Goal: Information Seeking & Learning: Learn about a topic

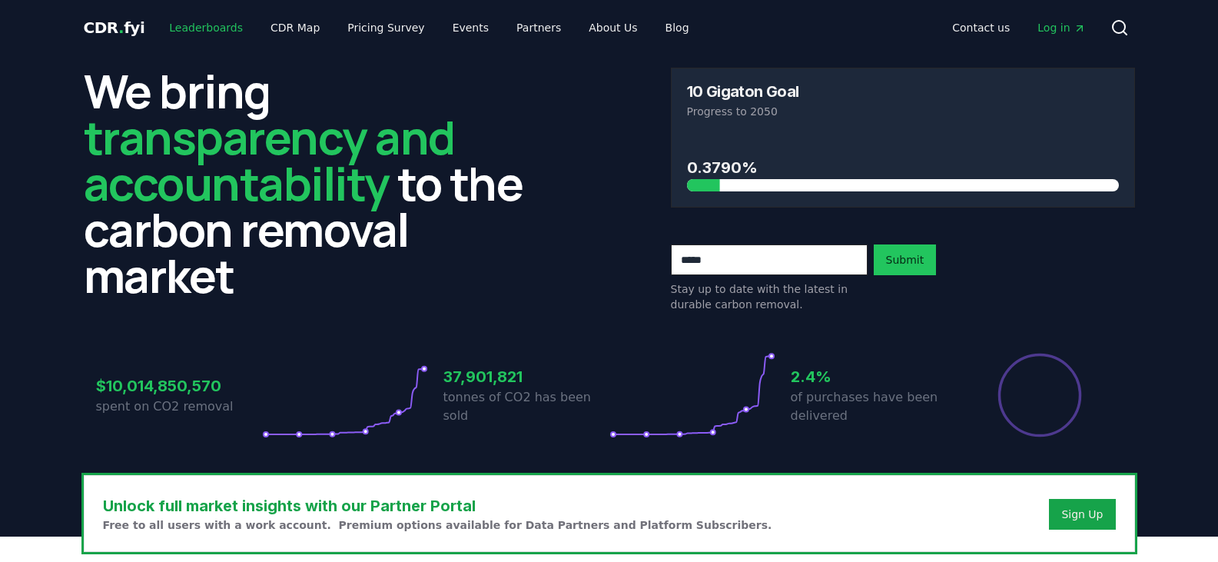
click at [191, 31] on link "Leaderboards" at bounding box center [206, 28] width 98 height 28
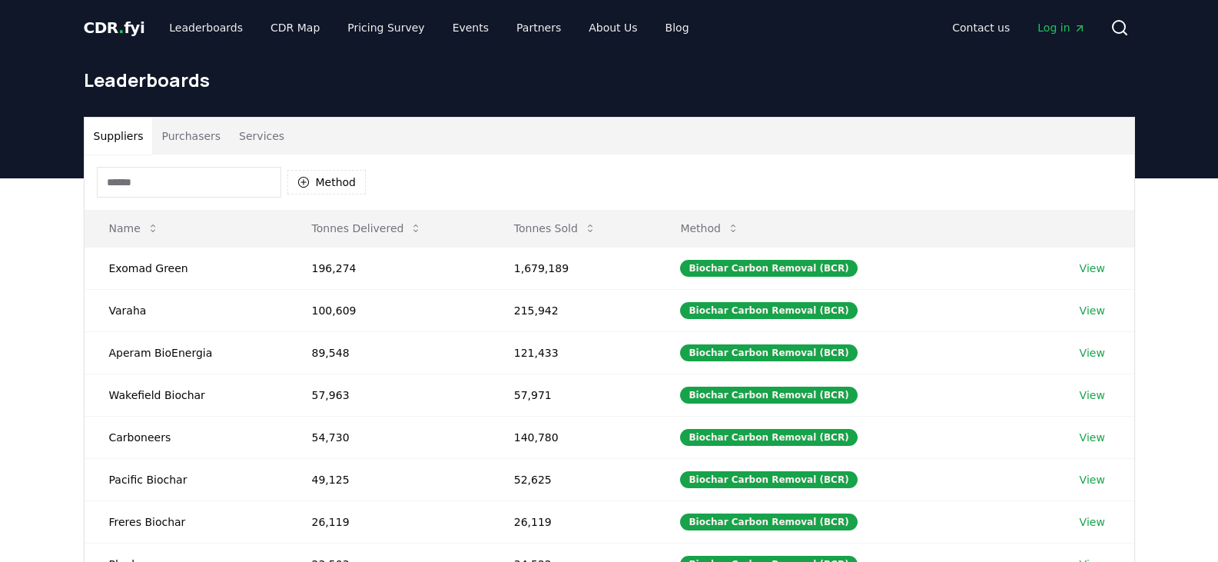
click at [242, 136] on button "Services" at bounding box center [262, 136] width 64 height 37
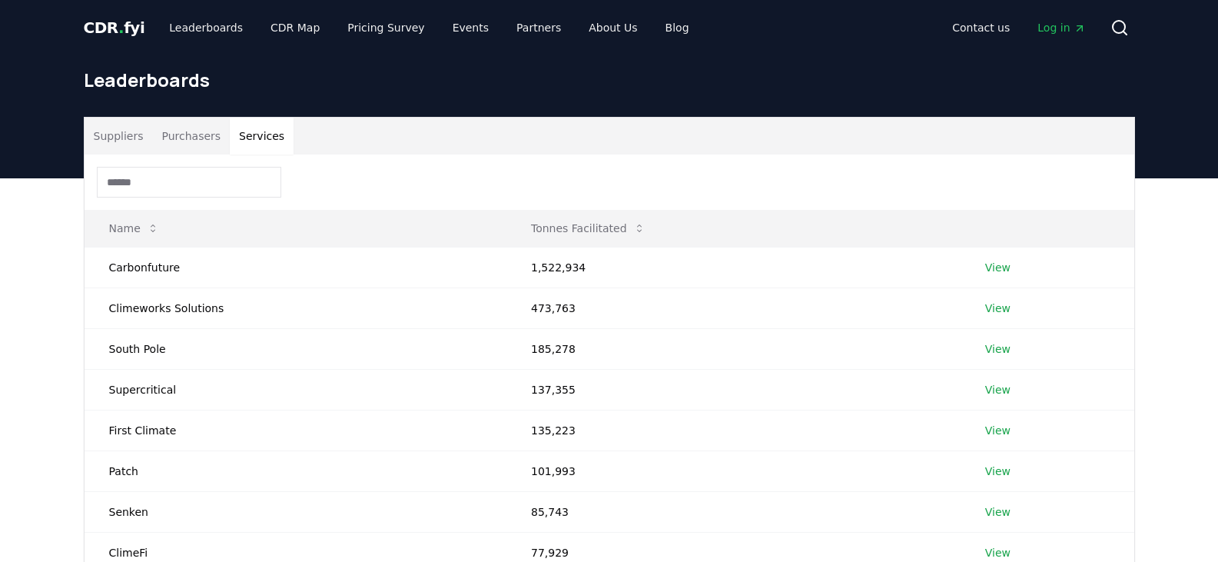
click at [176, 136] on button "Purchasers" at bounding box center [191, 136] width 78 height 37
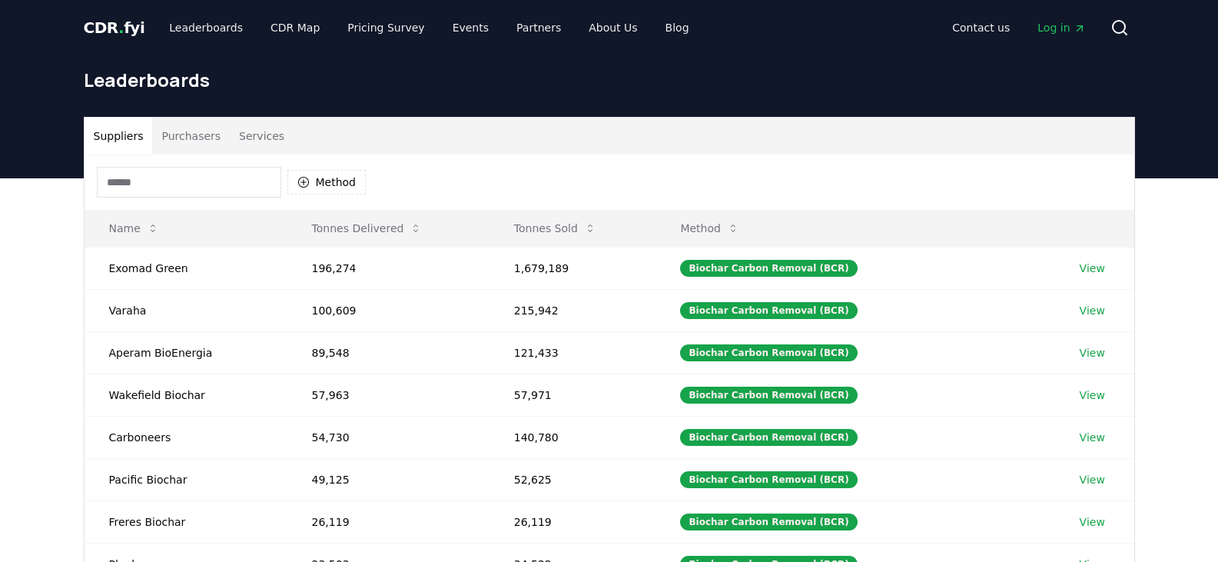
click at [124, 136] on button "Suppliers" at bounding box center [119, 136] width 68 height 37
click at [307, 184] on icon "button" at bounding box center [302, 182] width 11 height 11
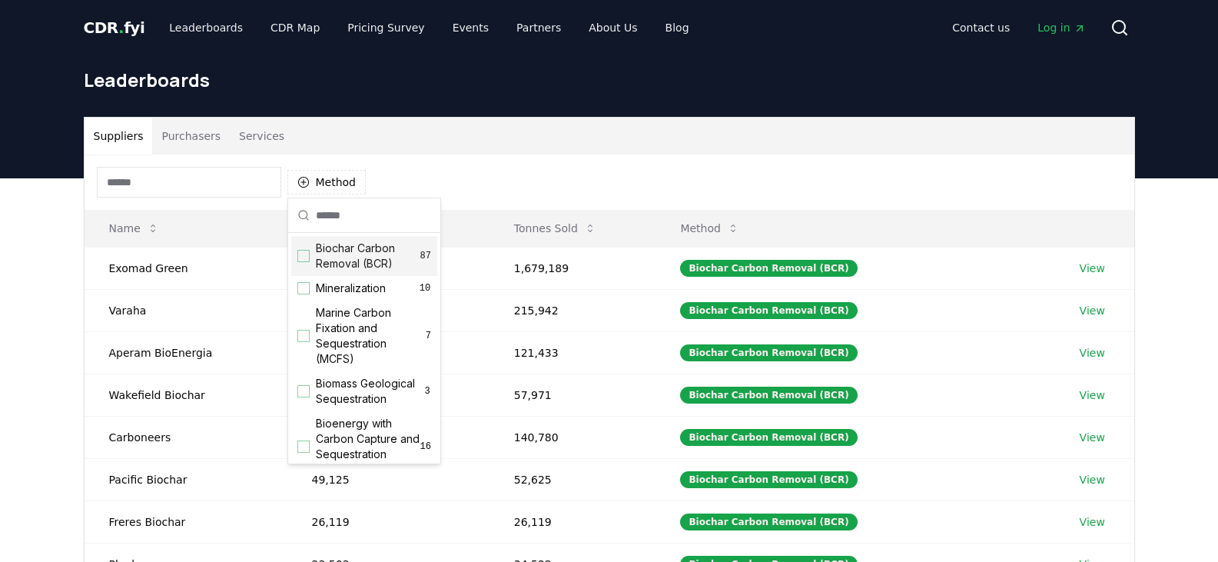
click at [412, 167] on div "Method" at bounding box center [610, 181] width 1050 height 55
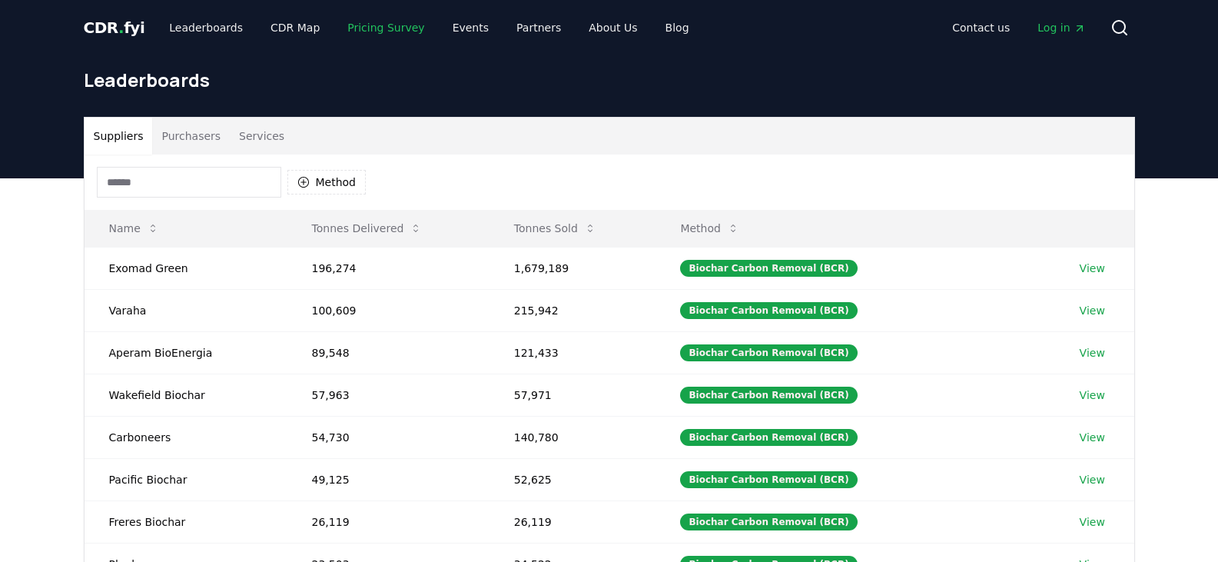
click at [377, 28] on link "Pricing Survey" at bounding box center [385, 28] width 101 height 28
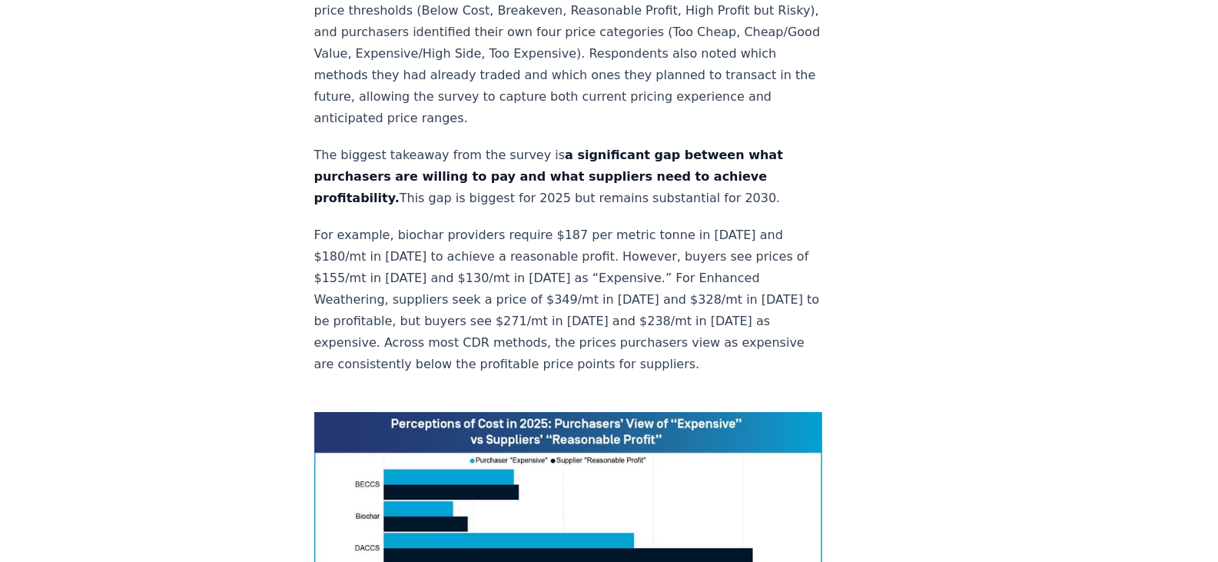
scroll to position [922, 0]
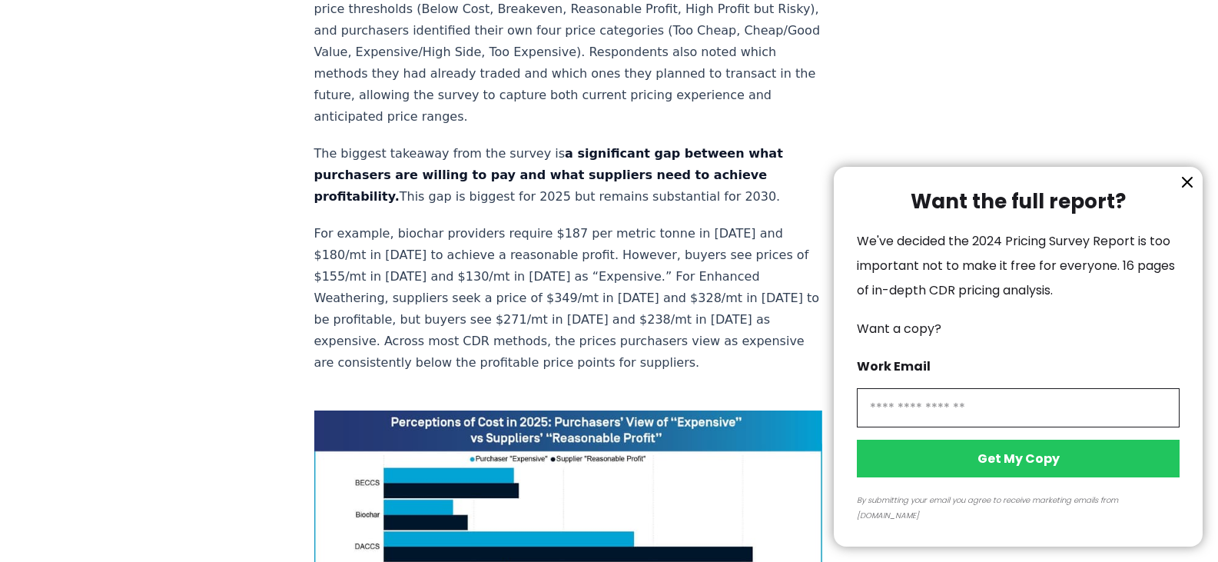
click at [204, 410] on div at bounding box center [609, 281] width 1218 height 562
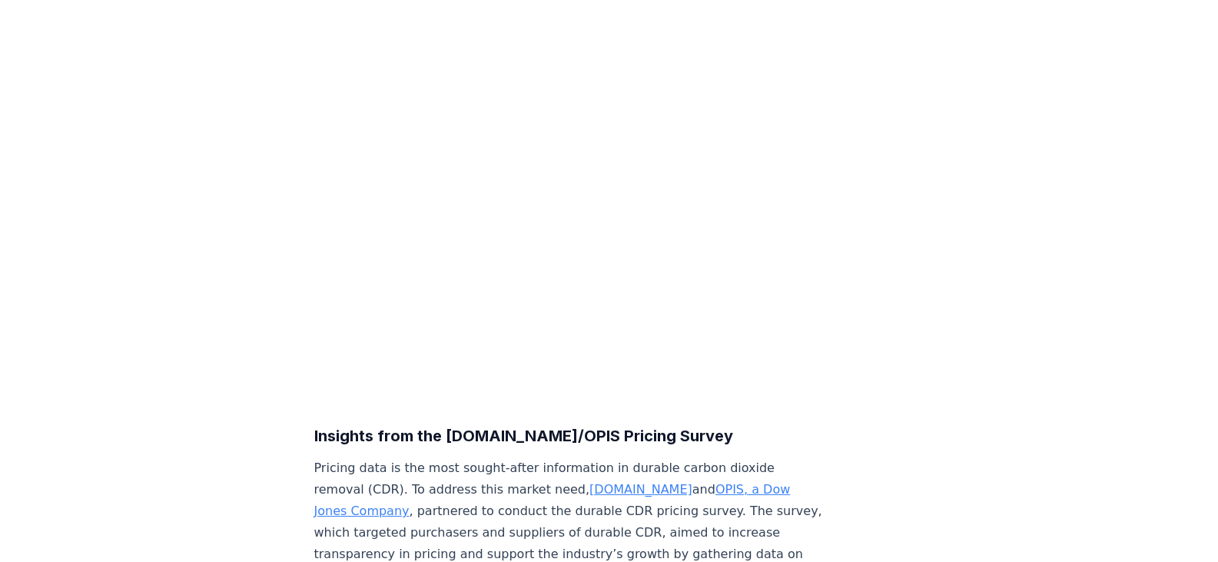
scroll to position [0, 0]
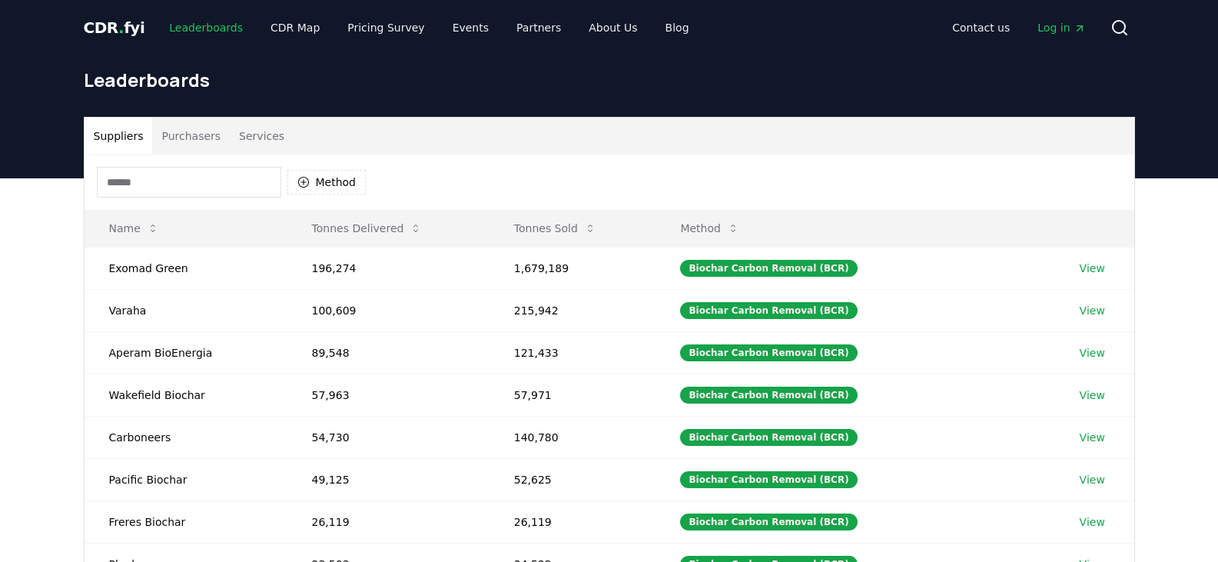
click at [189, 20] on link "Leaderboards" at bounding box center [206, 28] width 98 height 28
click at [287, 29] on link "CDR Map" at bounding box center [295, 28] width 74 height 28
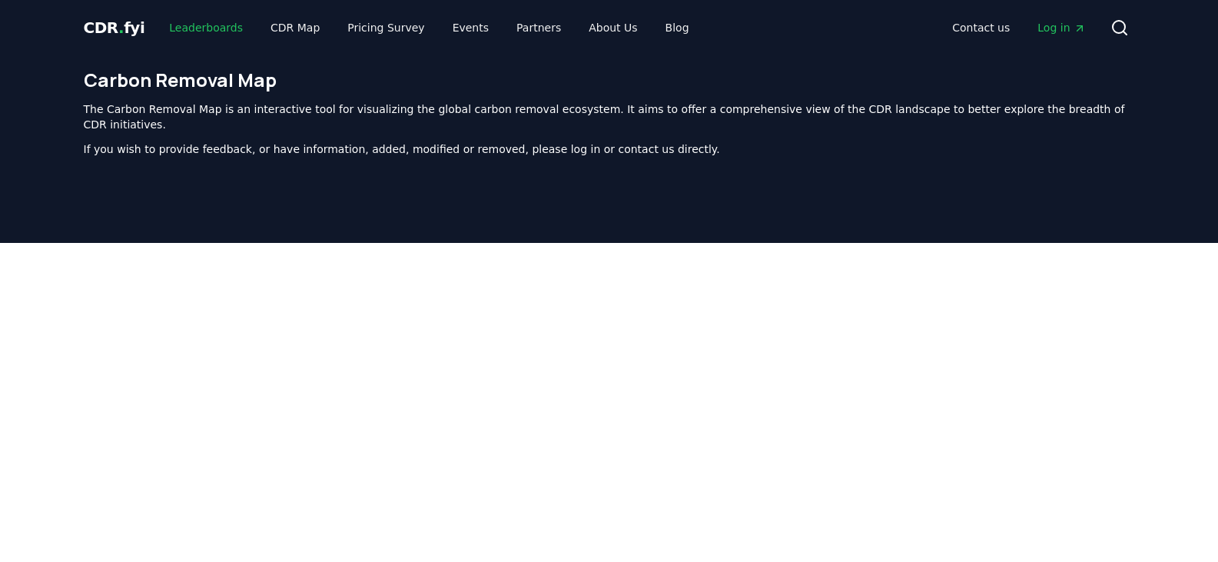
click at [206, 28] on link "Leaderboards" at bounding box center [206, 28] width 98 height 28
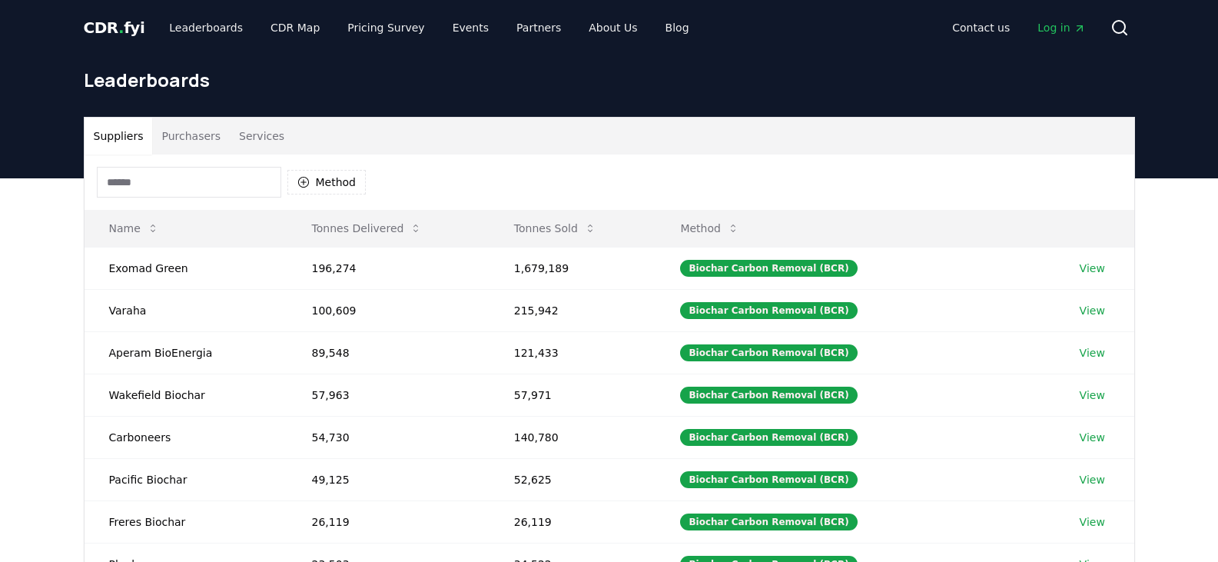
click at [199, 180] on input at bounding box center [189, 182] width 184 height 31
click at [236, 131] on button "Services" at bounding box center [262, 136] width 64 height 37
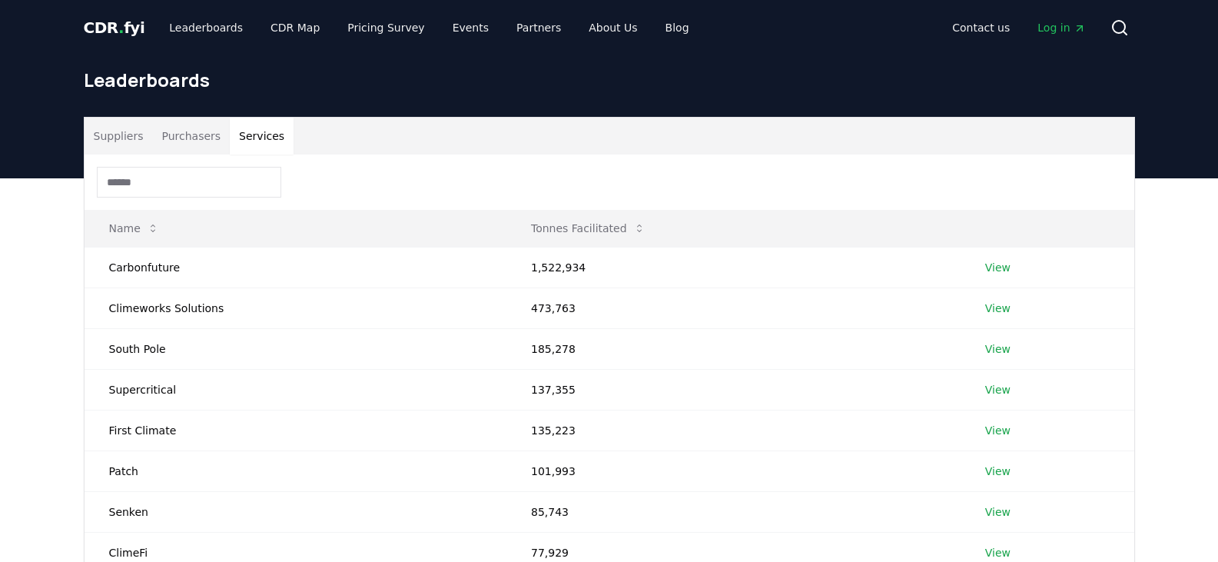
click at [198, 141] on button "Purchasers" at bounding box center [191, 136] width 78 height 37
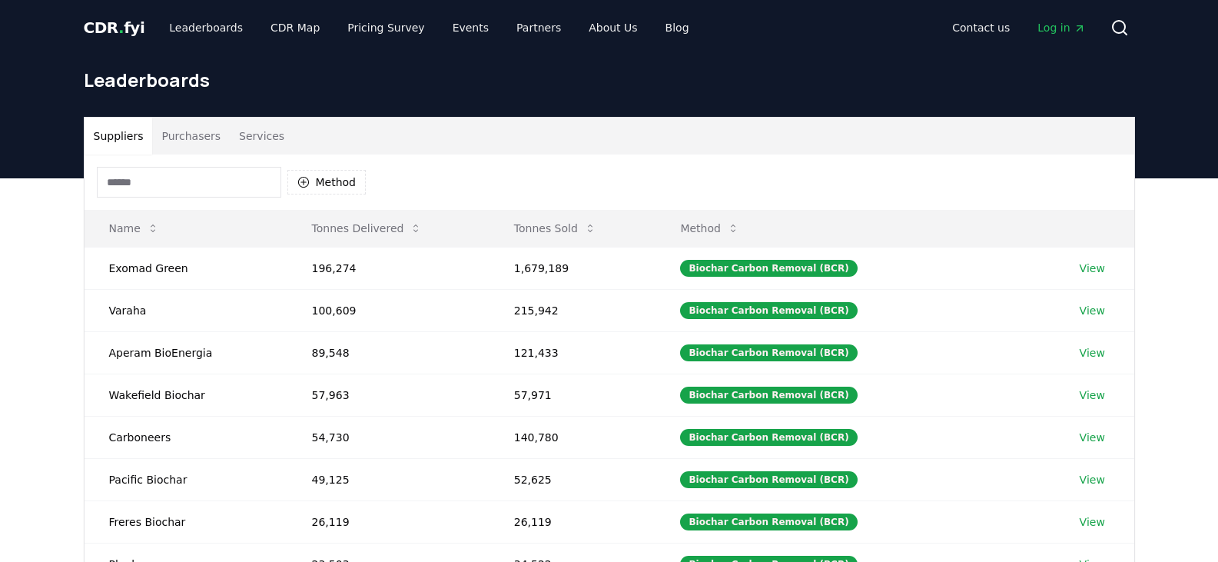
click at [101, 135] on button "Suppliers" at bounding box center [119, 136] width 68 height 37
click at [180, 29] on link "Leaderboards" at bounding box center [206, 28] width 98 height 28
click at [120, 28] on span "CDR . fyi" at bounding box center [114, 27] width 61 height 18
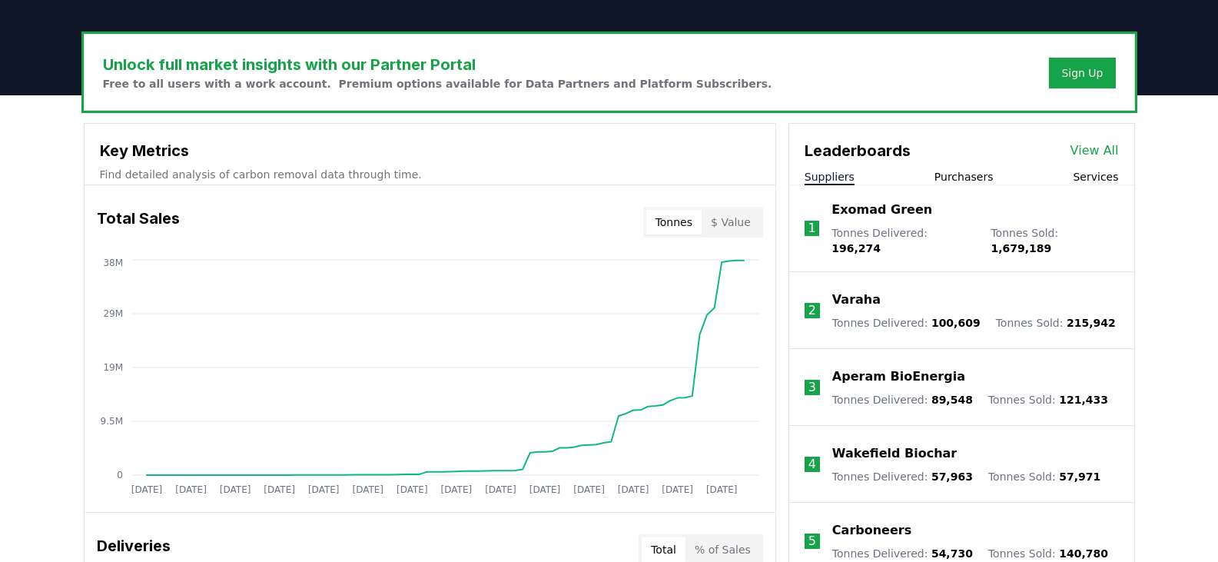
scroll to position [461, 0]
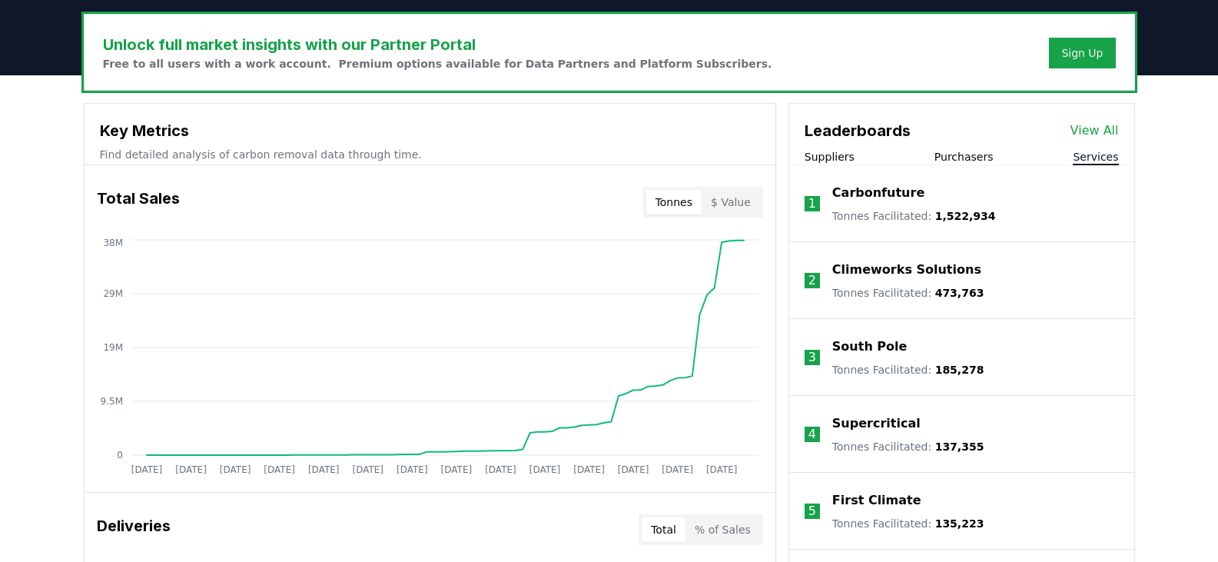
click at [1102, 157] on button "Services" at bounding box center [1095, 156] width 45 height 15
click at [985, 157] on button "Purchasers" at bounding box center [964, 156] width 59 height 15
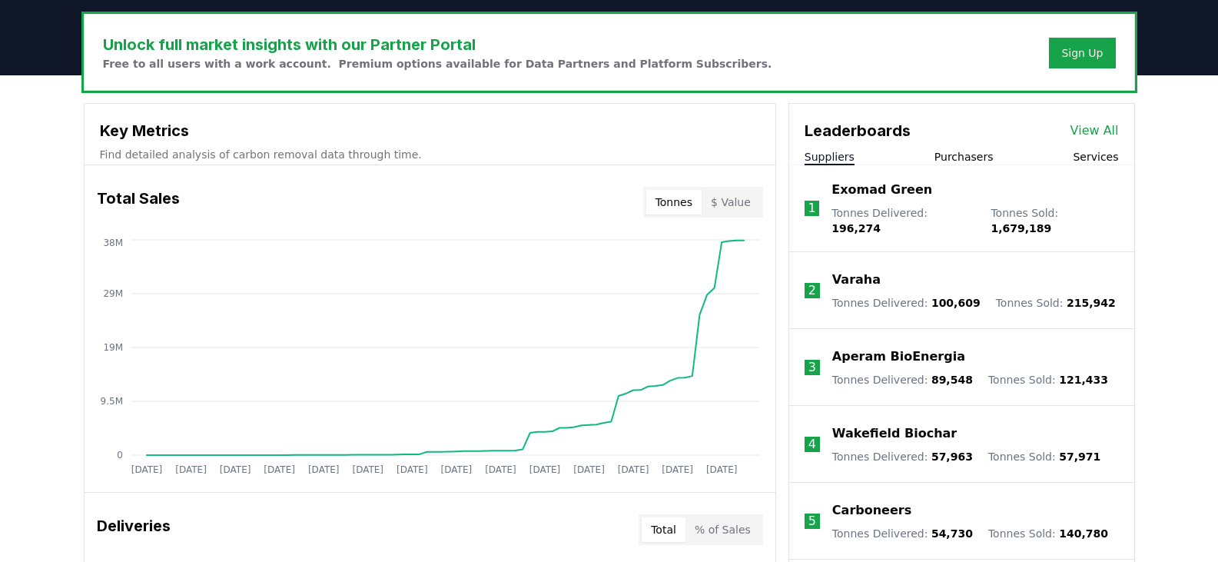
click at [844, 159] on button "Suppliers" at bounding box center [830, 156] width 50 height 15
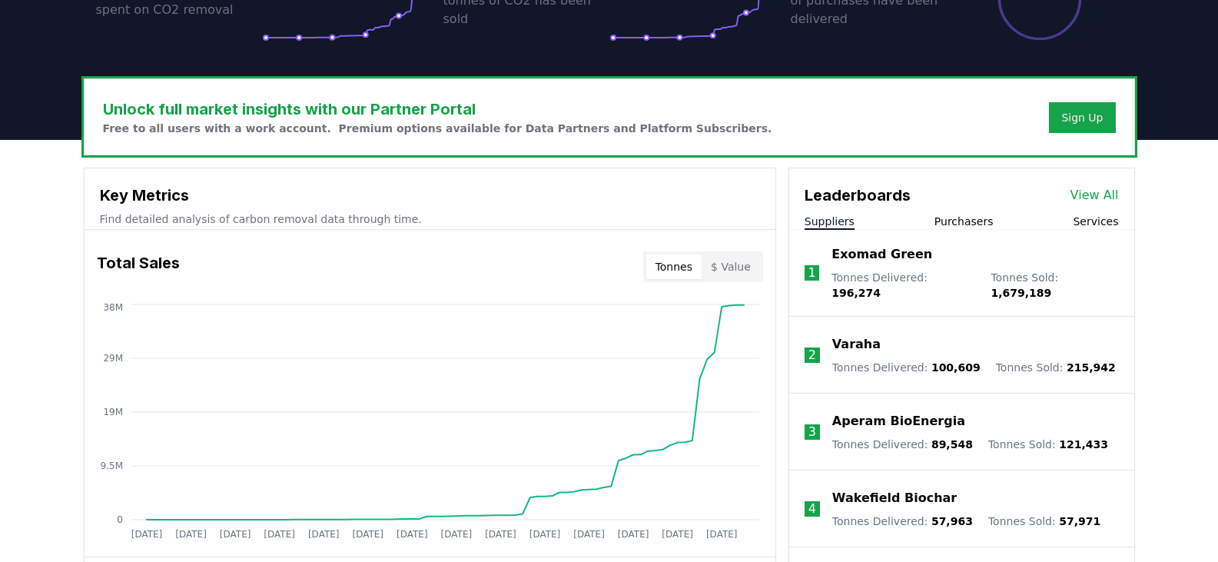
scroll to position [307, 0]
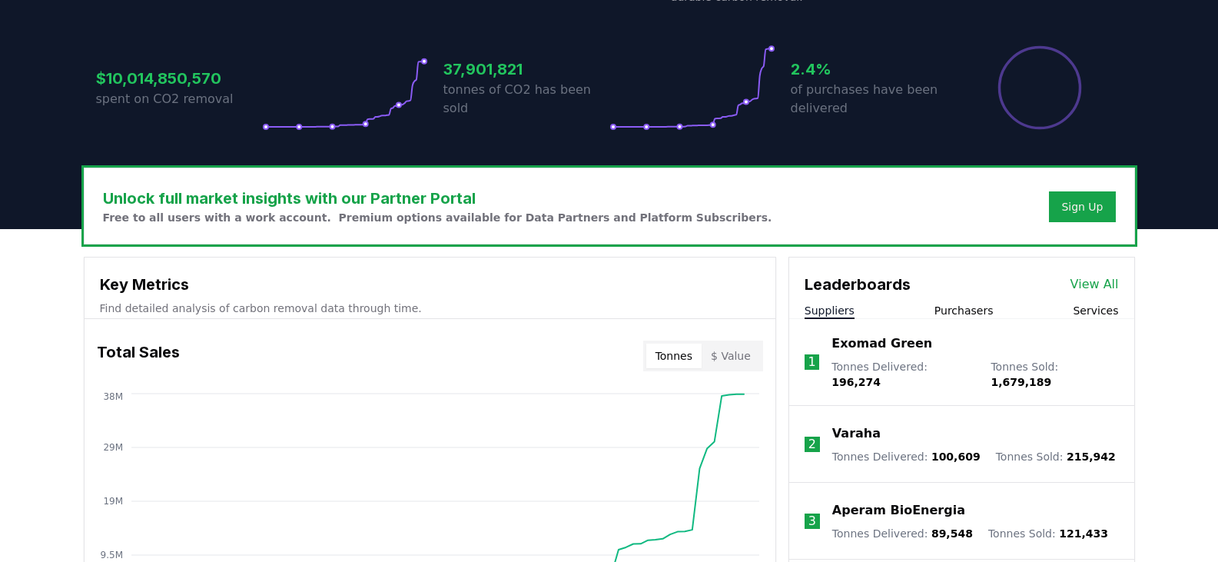
click at [988, 308] on button "Purchasers" at bounding box center [964, 310] width 59 height 15
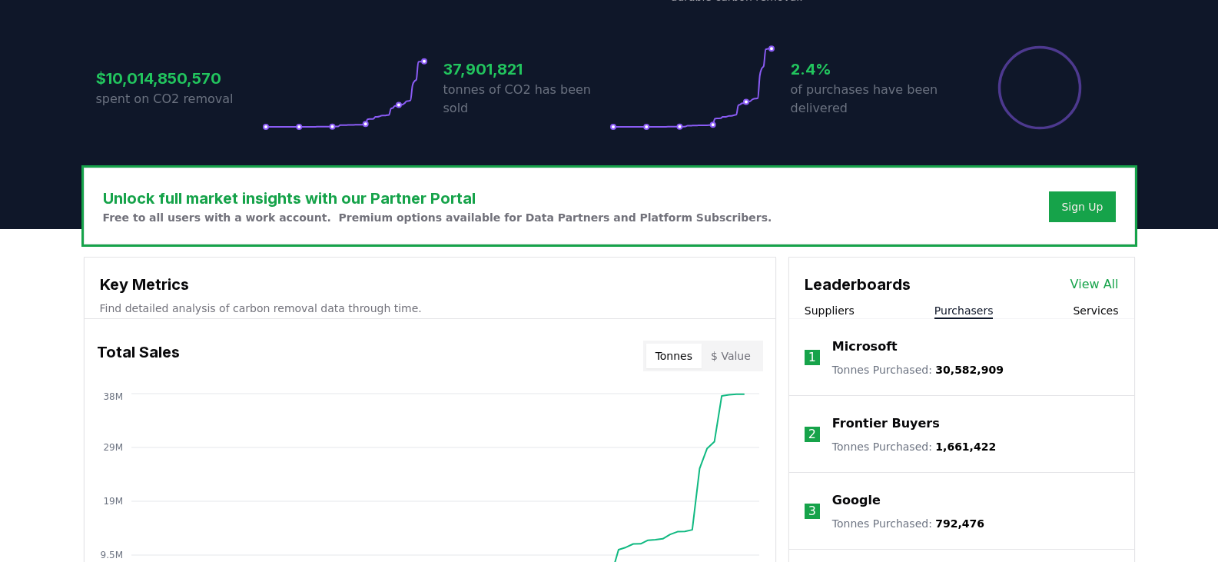
click at [1084, 311] on button "Services" at bounding box center [1095, 310] width 45 height 15
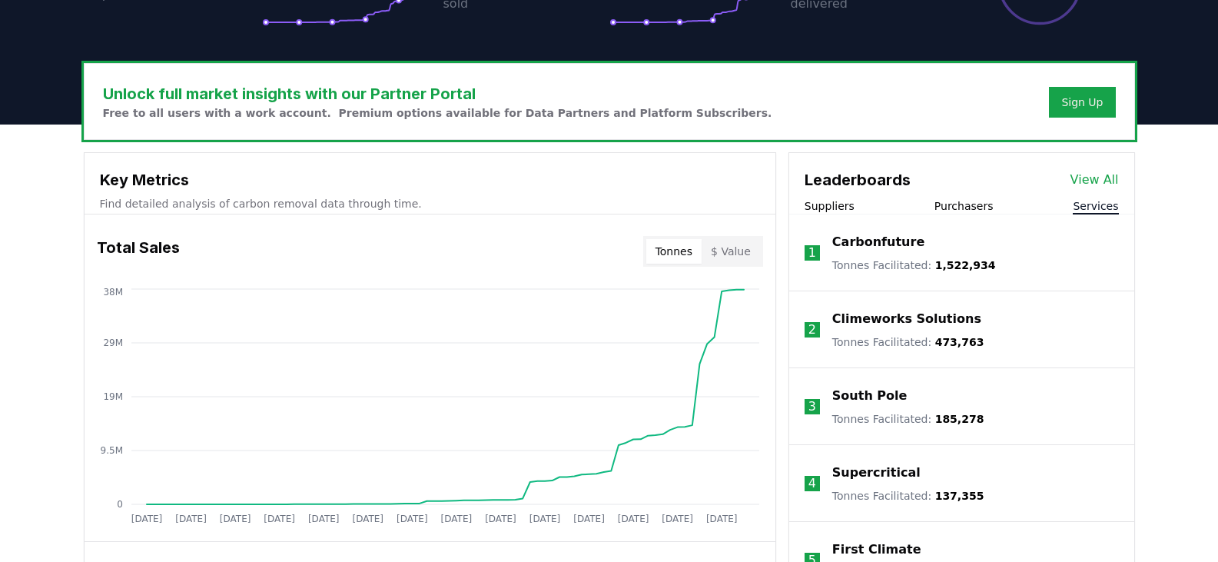
scroll to position [384, 0]
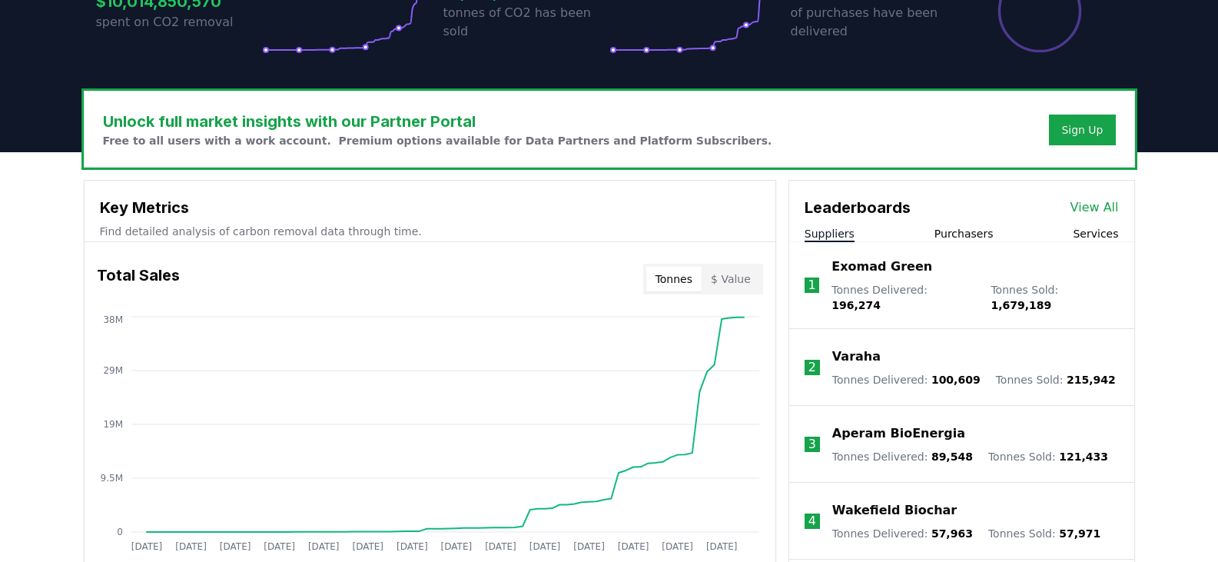
click at [824, 234] on button "Suppliers" at bounding box center [830, 233] width 50 height 15
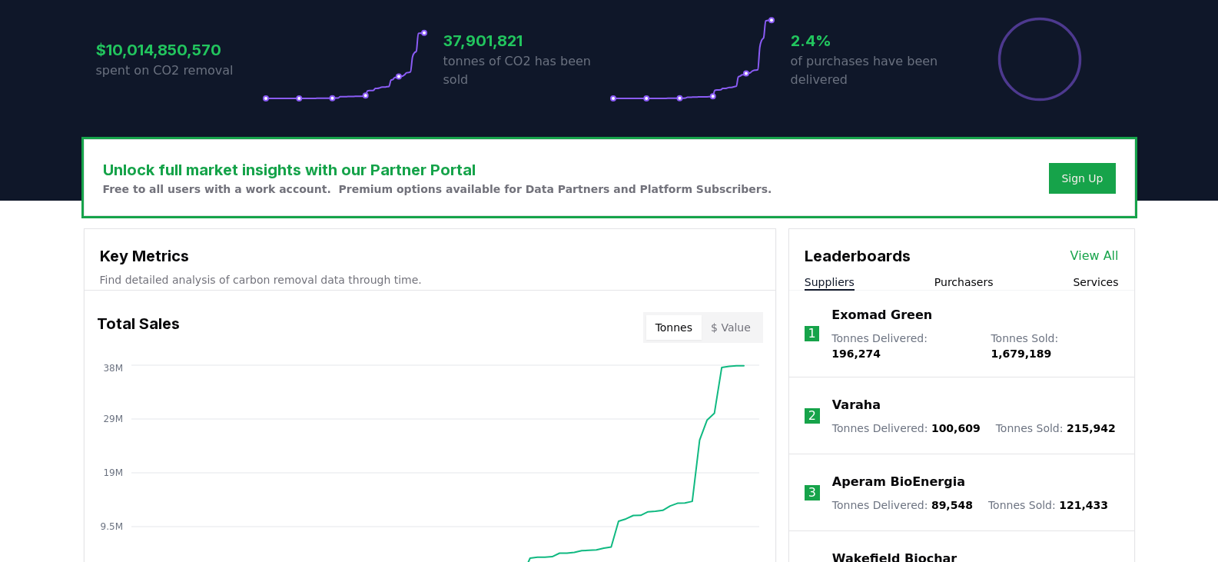
scroll to position [154, 0]
